Goal: Information Seeking & Learning: Learn about a topic

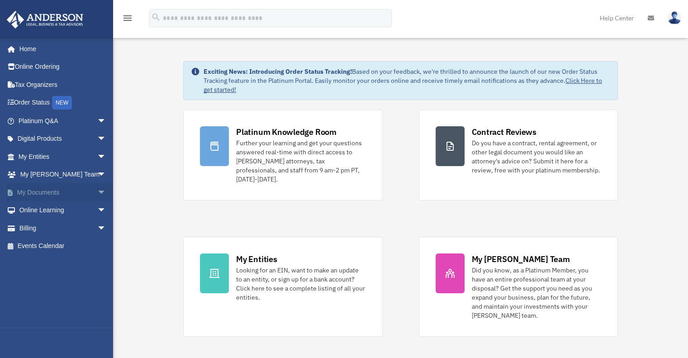
click at [97, 191] on span "arrow_drop_down" at bounding box center [106, 192] width 18 height 19
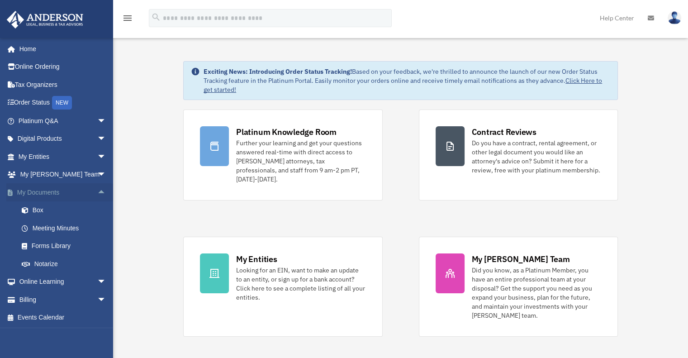
click at [97, 191] on span "arrow_drop_up" at bounding box center [106, 192] width 18 height 19
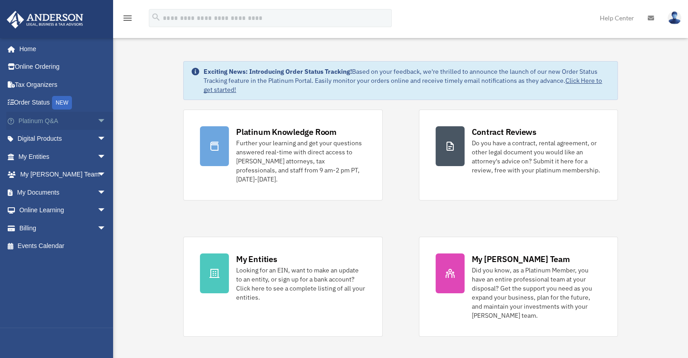
click at [97, 118] on span "arrow_drop_down" at bounding box center [106, 121] width 18 height 19
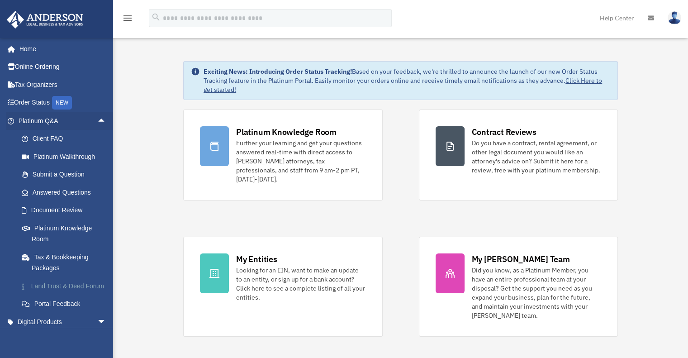
click at [70, 282] on link "Land Trust & Deed Forum" at bounding box center [66, 286] width 107 height 18
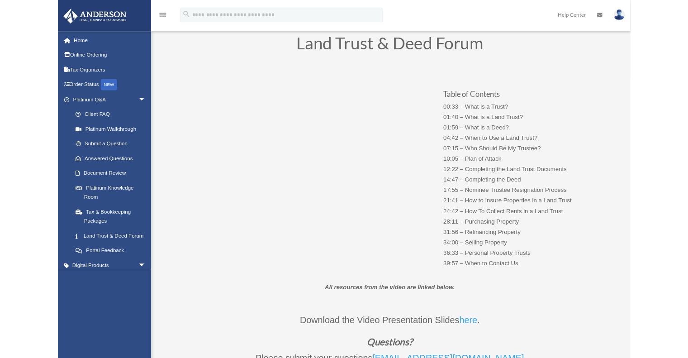
scroll to position [45, 0]
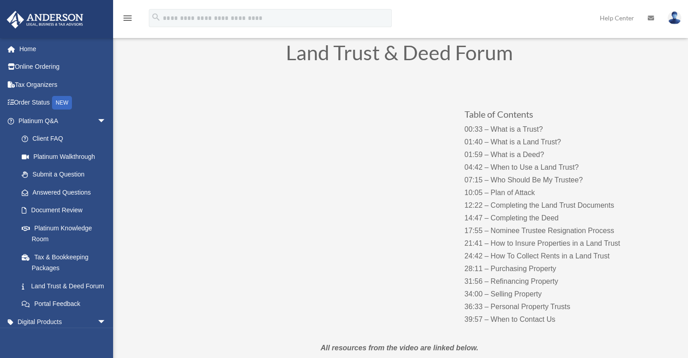
click at [616, 227] on p "00:33 – What is a Trust? 01:40 – What is a Land Trust? 01:59 – What is a Deed? …" at bounding box center [554, 224] width 179 height 203
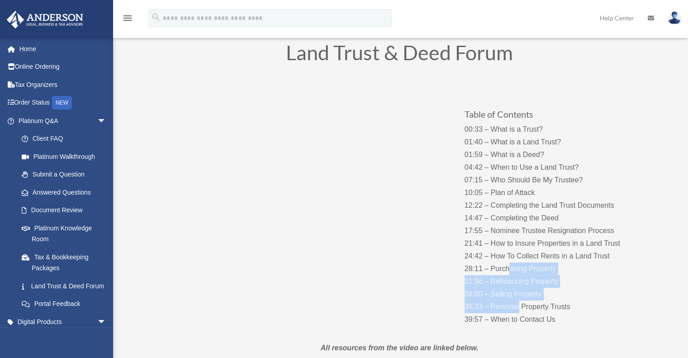
drag, startPoint x: 511, startPoint y: 275, endPoint x: 520, endPoint y: 314, distance: 40.4
click at [520, 313] on p "00:33 – What is a Trust? 01:40 – What is a Land Trust? 01:59 – What is a Deed? …" at bounding box center [554, 224] width 179 height 203
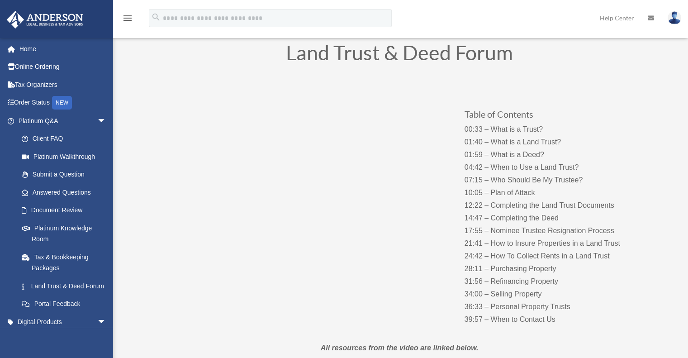
click at [520, 314] on p "00:33 – What is a Trust? 01:40 – What is a Land Trust? 01:59 – What is a Deed? …" at bounding box center [554, 224] width 179 height 203
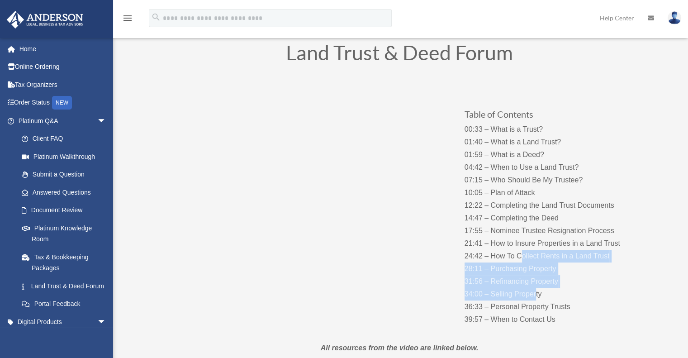
drag, startPoint x: 523, startPoint y: 262, endPoint x: 520, endPoint y: 249, distance: 13.5
click at [520, 249] on p "00:33 – What is a Trust? 01:40 – What is a Land Trust? 01:59 – What is a Deed? …" at bounding box center [554, 224] width 179 height 203
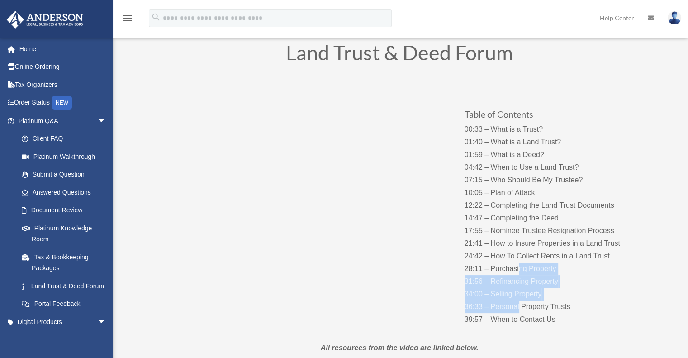
drag, startPoint x: 519, startPoint y: 274, endPoint x: 519, endPoint y: 263, distance: 11.3
click at [519, 263] on p "00:33 – What is a Trust? 01:40 – What is a Land Trust? 01:59 – What is a Deed? …" at bounding box center [554, 224] width 179 height 203
click at [520, 263] on p "00:33 – What is a Trust? 01:40 – What is a Land Trust? 01:59 – What is a Deed? …" at bounding box center [554, 224] width 179 height 203
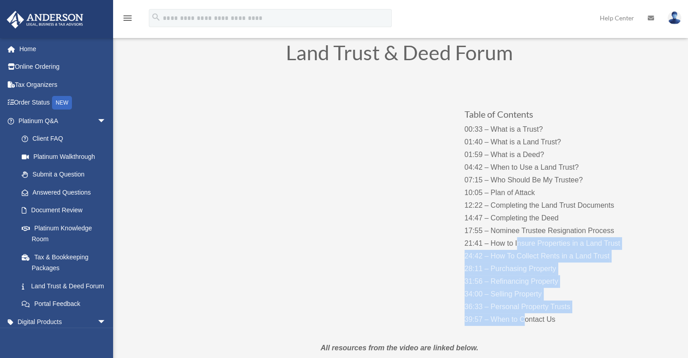
drag, startPoint x: 526, startPoint y: 325, endPoint x: 516, endPoint y: 240, distance: 85.7
click at [516, 240] on p "00:33 – What is a Trust? 01:40 – What is a Land Trust? 01:59 – What is a Deed? …" at bounding box center [554, 224] width 179 height 203
click at [521, 251] on p "00:33 – What is a Trust? 01:40 – What is a Land Trust? 01:59 – What is a Deed? …" at bounding box center [554, 224] width 179 height 203
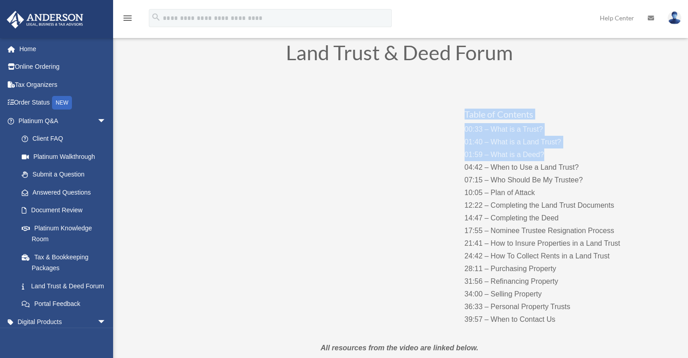
drag, startPoint x: 494, startPoint y: 108, endPoint x: 550, endPoint y: 163, distance: 79.0
click at [550, 163] on div "Table of Contents 00:33 – What is a Trust? 01:40 – What is a Land Trust? 01:59 …" at bounding box center [554, 208] width 179 height 236
click at [550, 163] on p "00:33 – What is a Trust? 01:40 – What is a Land Trust? 01:59 – What is a Deed? …" at bounding box center [554, 224] width 179 height 203
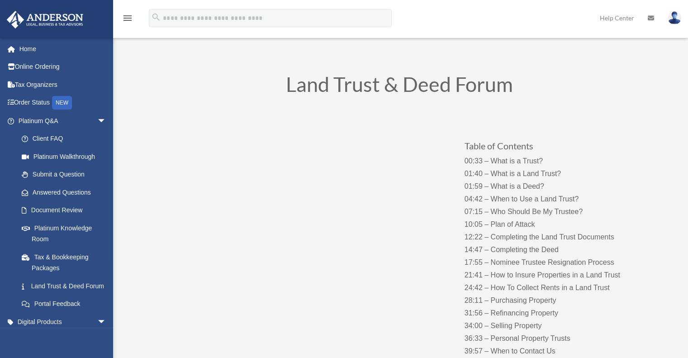
scroll to position [0, 0]
